Goal: Task Accomplishment & Management: Use online tool/utility

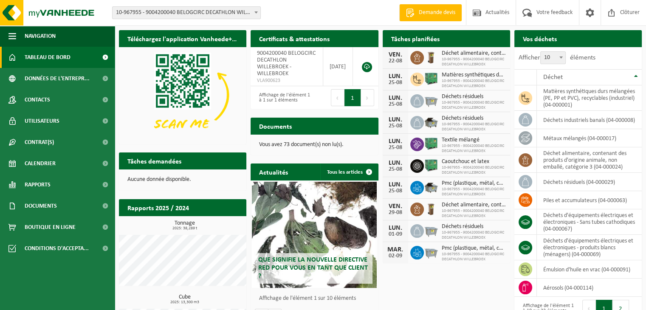
click at [219, 17] on span "10-967955 - 9004200040 BELOGCIRC DECATHLON WILLEBROEK - WILLEBROEK" at bounding box center [187, 13] width 148 height 12
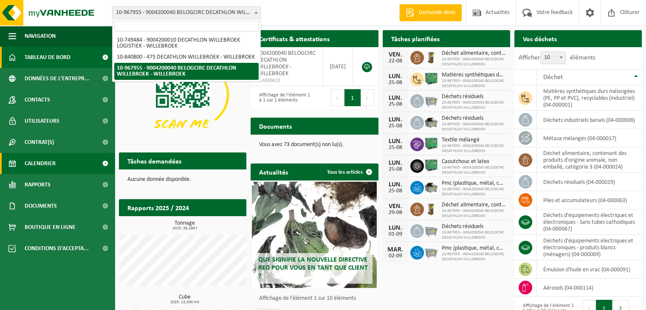
click at [46, 169] on span "Calendrier" at bounding box center [40, 163] width 31 height 21
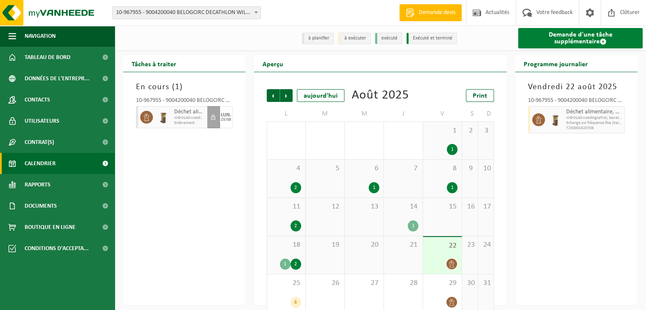
click at [604, 33] on link "Demande d'une tâche supplémentaire" at bounding box center [580, 38] width 124 height 20
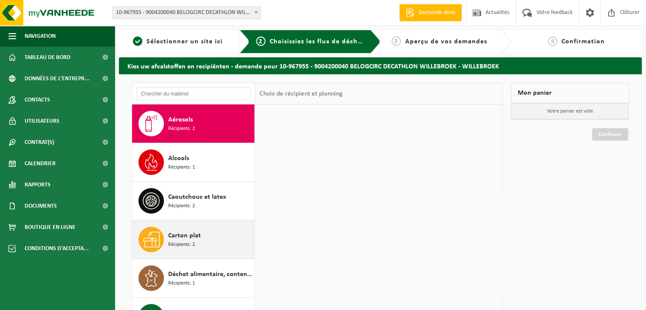
click at [217, 234] on div "Carton plat Récipients: 2" at bounding box center [210, 239] width 84 height 25
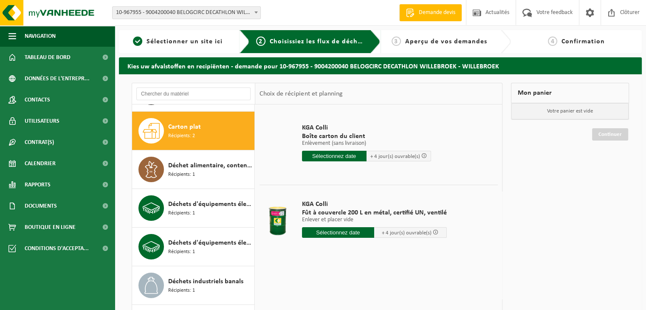
scroll to position [116, 0]
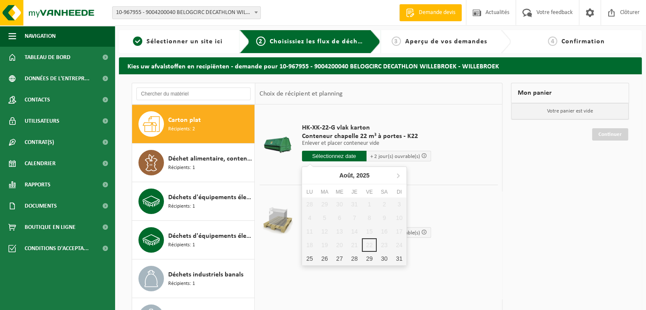
click at [324, 158] on input "text" at bounding box center [334, 156] width 65 height 11
click at [305, 259] on div "25" at bounding box center [309, 259] width 15 height 14
type input "à partir de 2025-08-25"
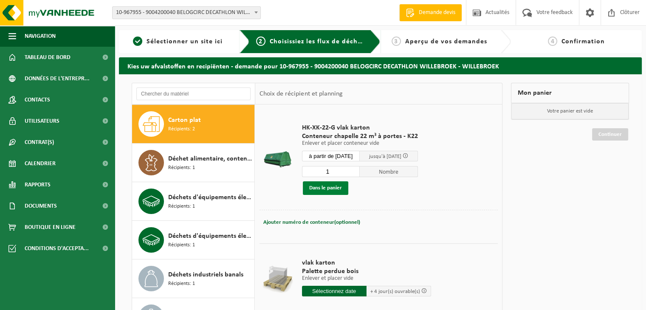
click at [333, 186] on button "Dans le panier" at bounding box center [325, 188] width 45 height 14
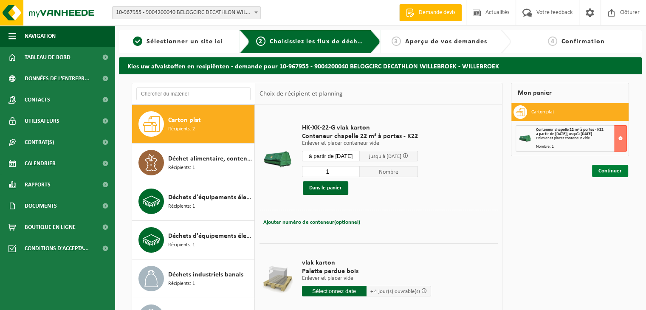
click at [608, 170] on link "Continuer" at bounding box center [610, 171] width 36 height 12
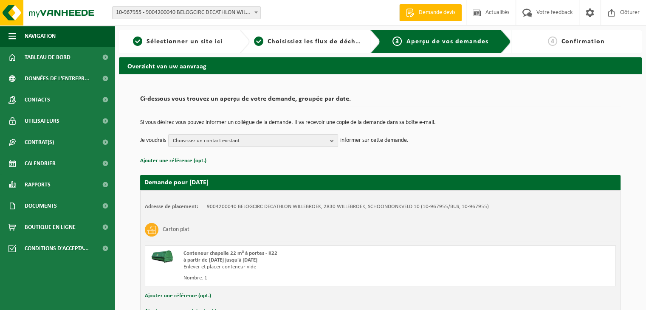
scroll to position [54, 0]
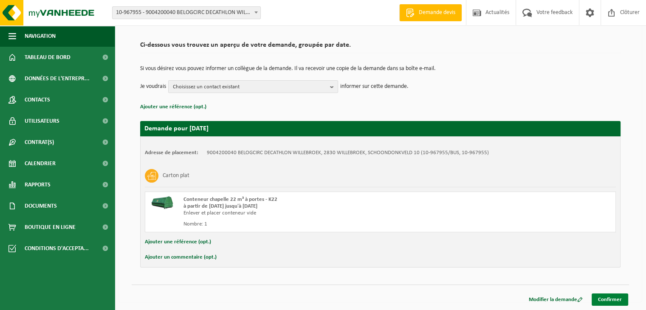
click at [615, 294] on link "Confirmer" at bounding box center [610, 299] width 37 height 12
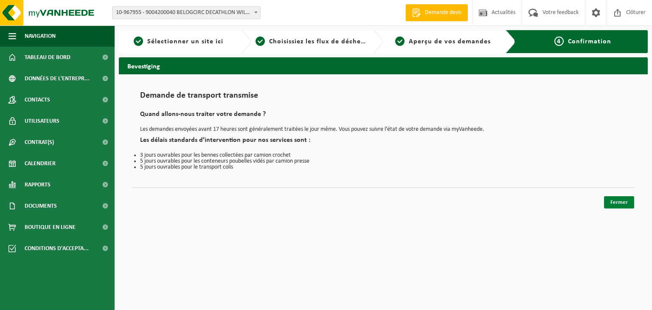
click at [624, 200] on link "Fermer" at bounding box center [619, 202] width 30 height 12
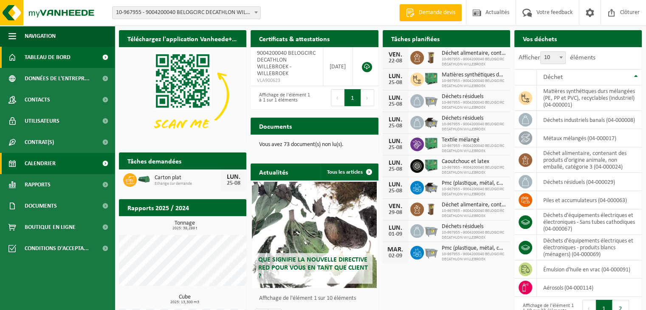
click at [30, 163] on span "Calendrier" at bounding box center [40, 163] width 31 height 21
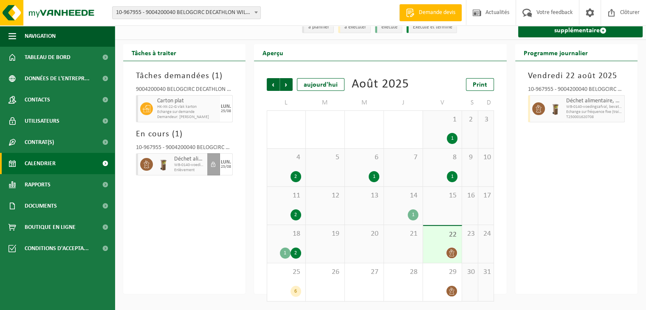
scroll to position [25, 0]
click at [284, 276] on span "25" at bounding box center [286, 272] width 30 height 9
